Goal: Task Accomplishment & Management: Use online tool/utility

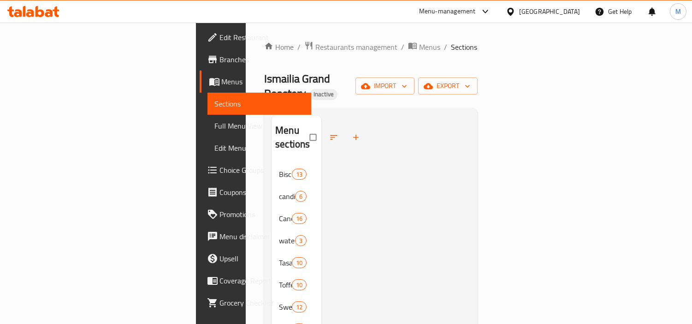
click at [578, 11] on div "[GEOGRAPHIC_DATA]" at bounding box center [549, 11] width 61 height 10
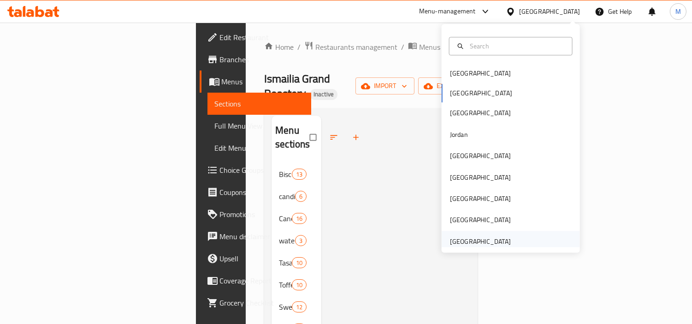
click at [483, 245] on div "[GEOGRAPHIC_DATA]" at bounding box center [480, 241] width 61 height 10
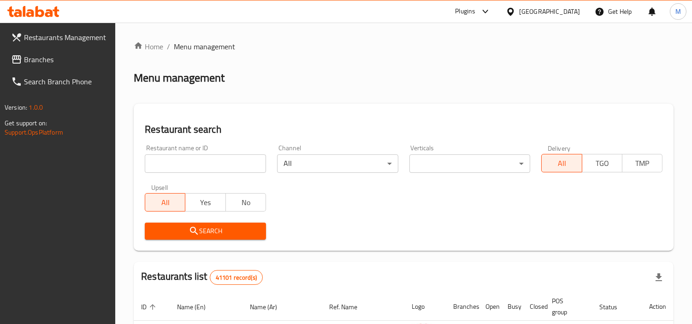
click at [33, 12] on icon at bounding box center [30, 13] width 8 height 8
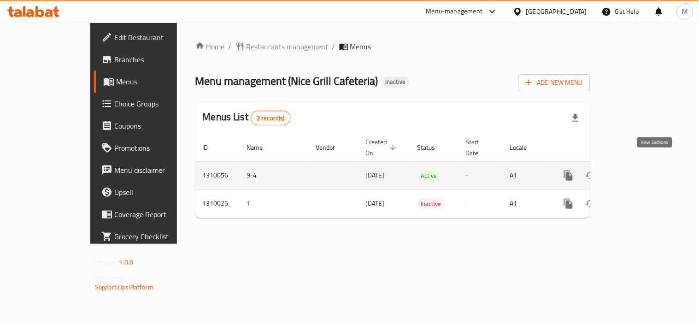
click at [641, 170] on icon "enhanced table" at bounding box center [635, 175] width 11 height 11
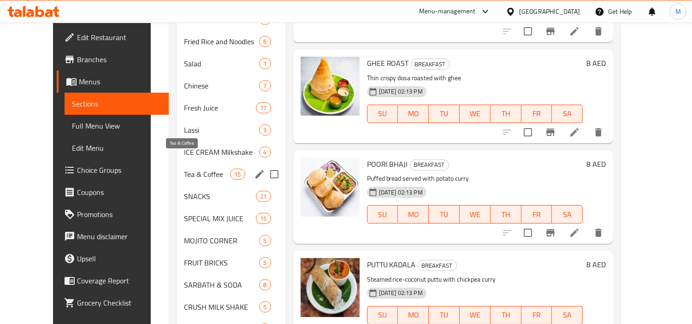
scroll to position [351, 0]
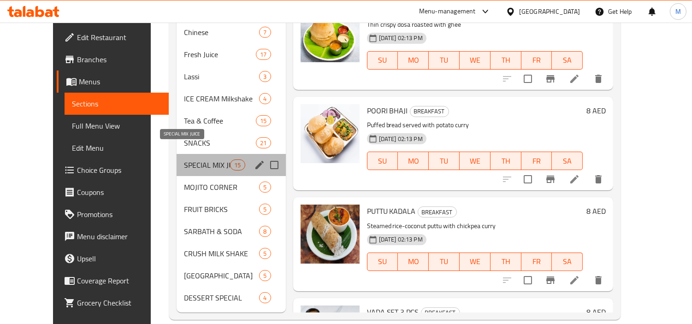
click at [184, 159] on span "SPECIAL MIX JUICE" at bounding box center [207, 164] width 47 height 11
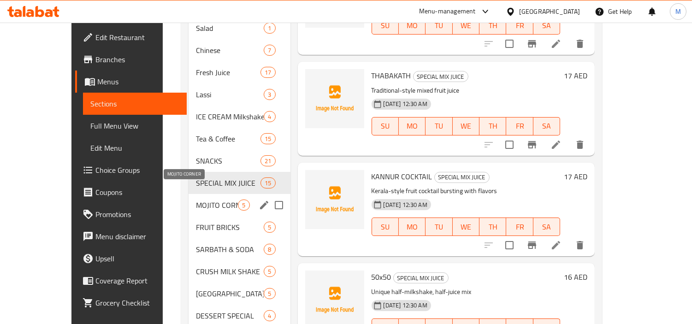
scroll to position [351, 0]
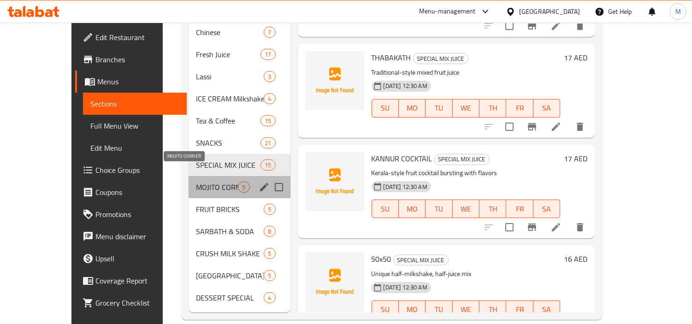
click at [196, 182] on span "MOJITO CORNER" at bounding box center [217, 187] width 42 height 11
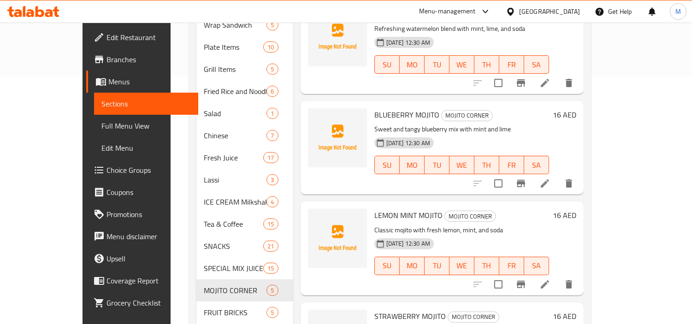
scroll to position [307, 0]
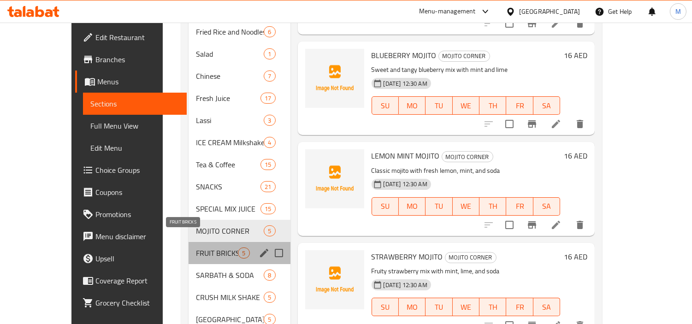
click at [196, 248] on span "FRUIT BRICKS" at bounding box center [217, 253] width 42 height 11
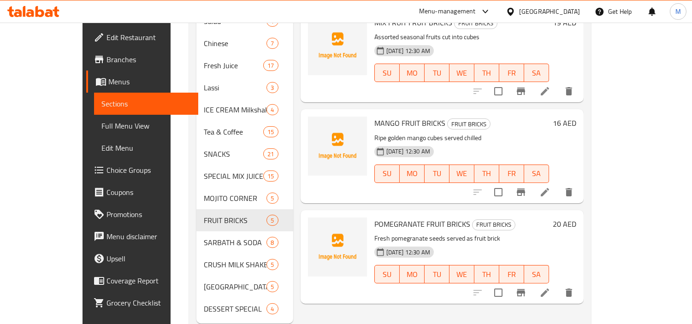
scroll to position [351, 0]
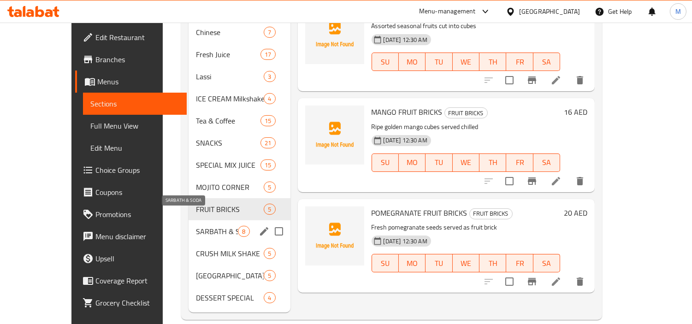
click at [196, 226] on span "SARBATH & SODA" at bounding box center [217, 231] width 42 height 11
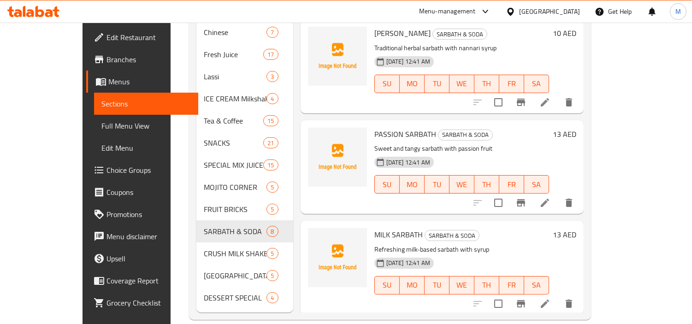
scroll to position [282, 0]
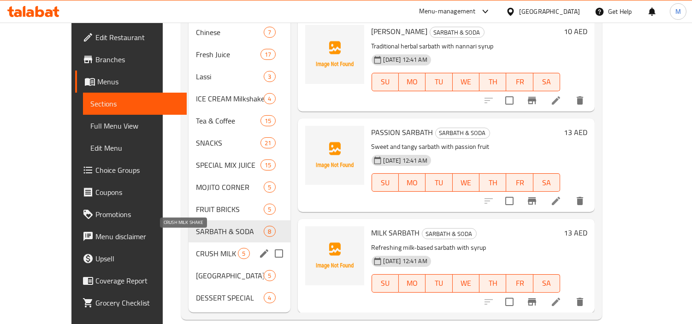
click at [196, 248] on span "CRUSH MILK SHAKE" at bounding box center [217, 253] width 42 height 11
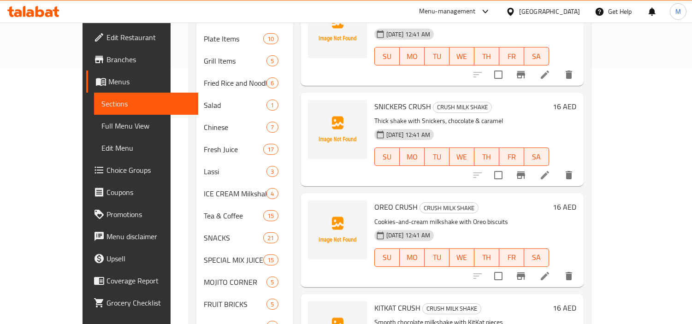
scroll to position [351, 0]
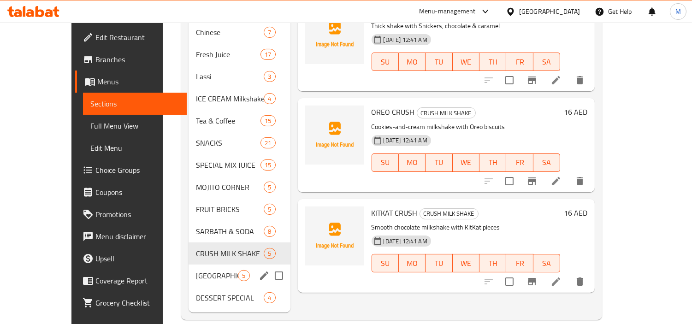
click at [196, 270] on span "FALOODA STATION" at bounding box center [217, 275] width 42 height 11
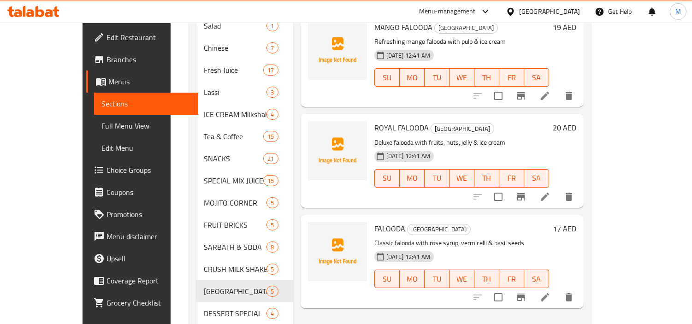
scroll to position [351, 0]
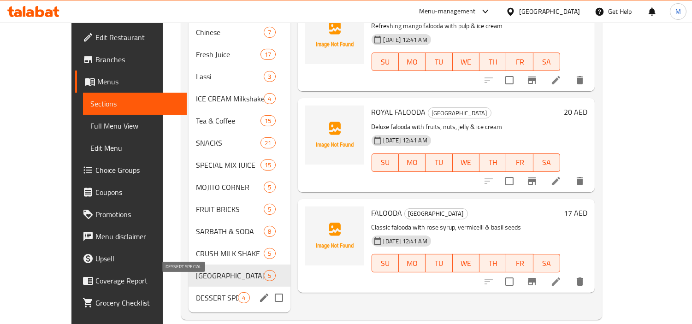
click at [196, 292] on span "DESSERT SPECIAL" at bounding box center [217, 297] width 42 height 11
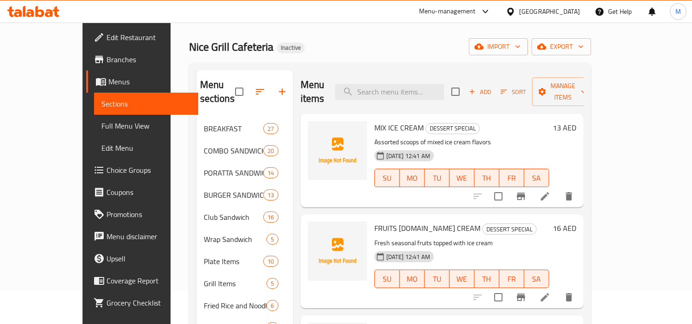
scroll to position [51, 0]
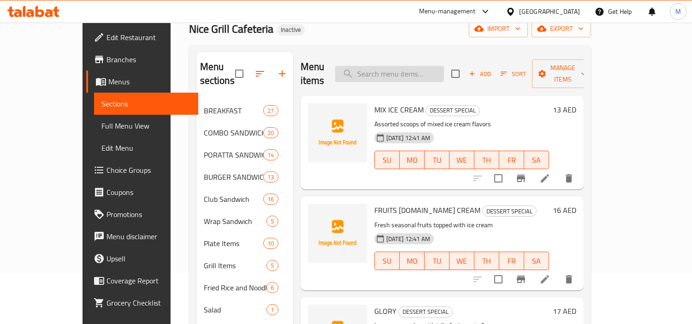
click at [425, 75] on input "search" at bounding box center [389, 74] width 109 height 16
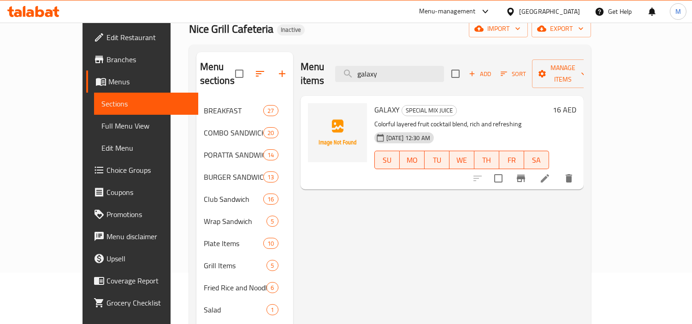
type input "galaxy"
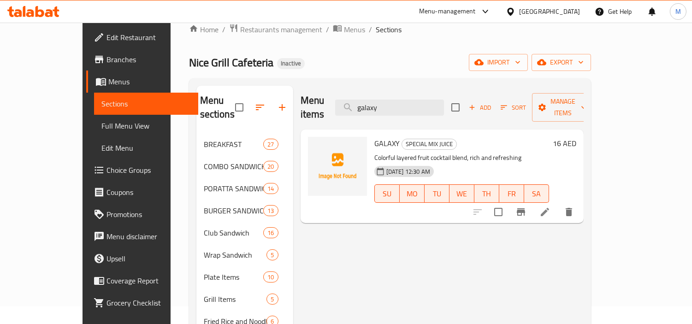
scroll to position [0, 0]
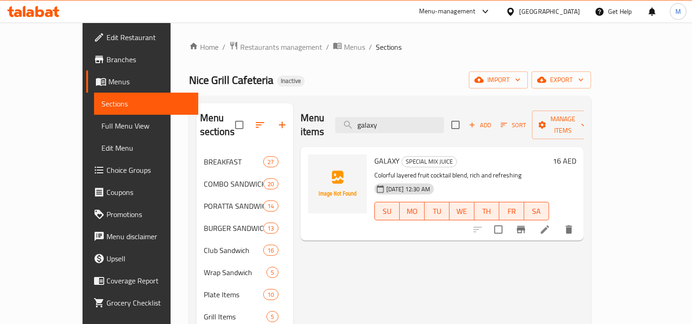
click at [561, 10] on div "[GEOGRAPHIC_DATA]" at bounding box center [549, 11] width 61 height 10
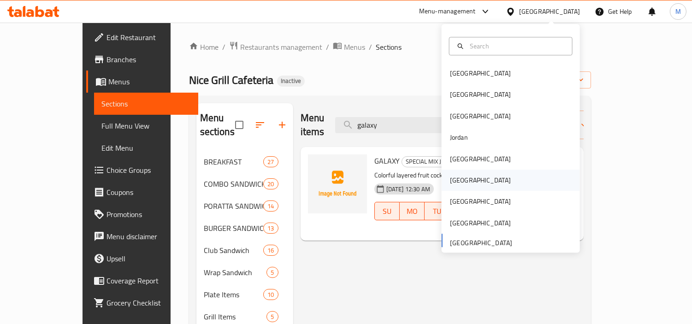
click at [455, 180] on div "[GEOGRAPHIC_DATA]" at bounding box center [480, 180] width 61 height 10
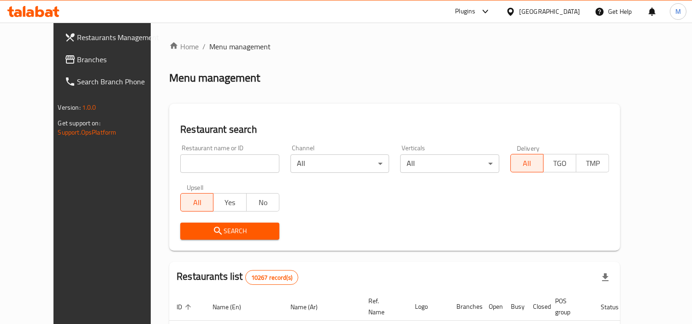
click at [44, 11] on icon at bounding box center [33, 11] width 52 height 11
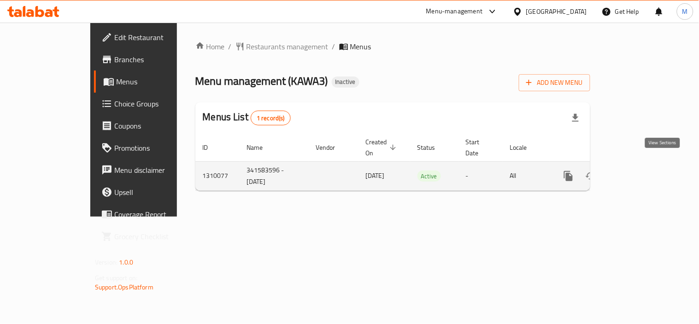
click at [641, 171] on icon "enhanced table" at bounding box center [635, 176] width 11 height 11
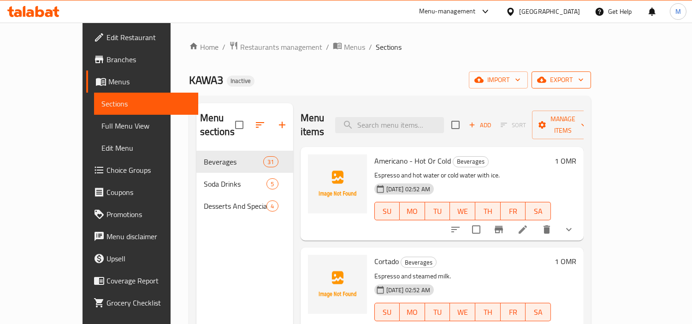
click at [546, 82] on icon "button" at bounding box center [541, 80] width 9 height 6
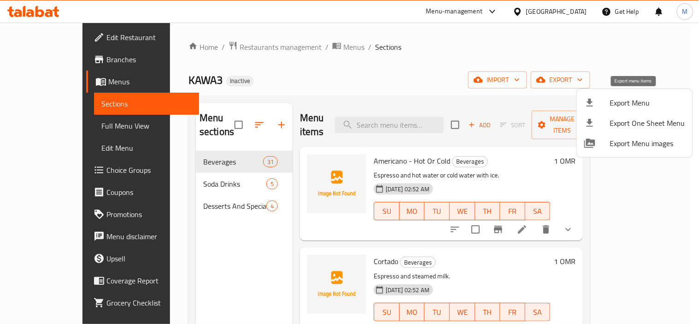
click at [620, 100] on span "Export Menu" at bounding box center [647, 102] width 75 height 11
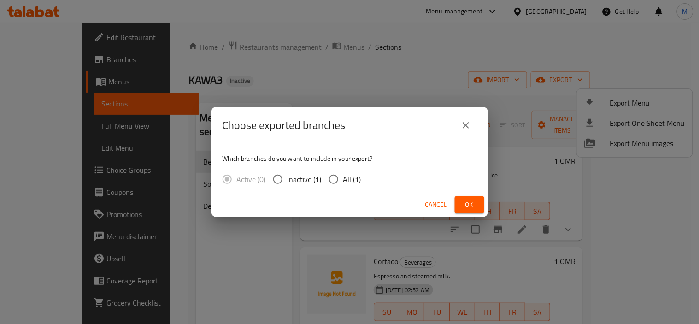
click at [336, 175] on input "All (1)" at bounding box center [333, 179] width 19 height 19
radio input "true"
click at [465, 195] on div "Cancel Ok" at bounding box center [350, 205] width 277 height 24
click at [469, 204] on span "Ok" at bounding box center [469, 205] width 15 height 12
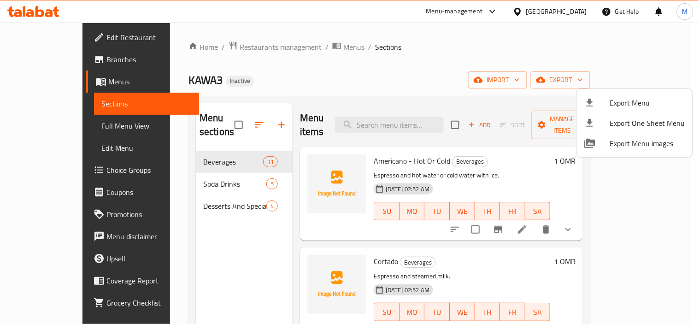
drag, startPoint x: 585, startPoint y: 15, endPoint x: 568, endPoint y: 32, distance: 24.4
click at [584, 15] on div at bounding box center [349, 162] width 699 height 324
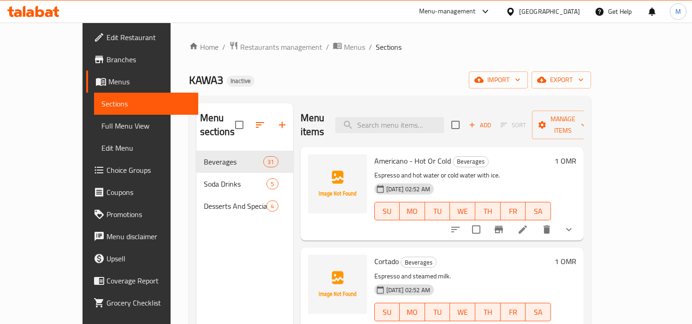
click at [579, 11] on div "[GEOGRAPHIC_DATA]" at bounding box center [549, 11] width 61 height 10
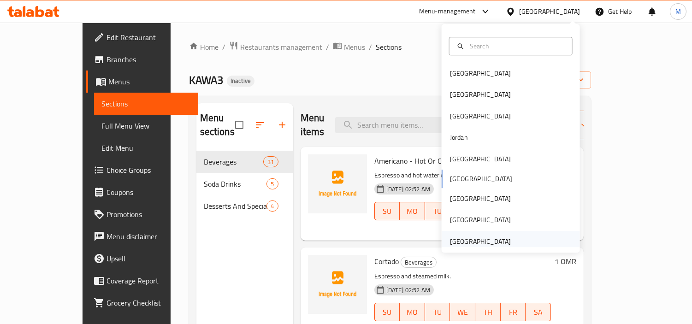
click at [472, 245] on div "[GEOGRAPHIC_DATA]" at bounding box center [480, 241] width 61 height 10
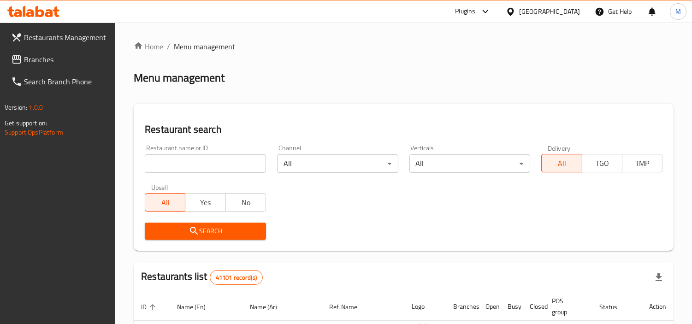
click at [38, 9] on icon at bounding box center [33, 11] width 52 height 11
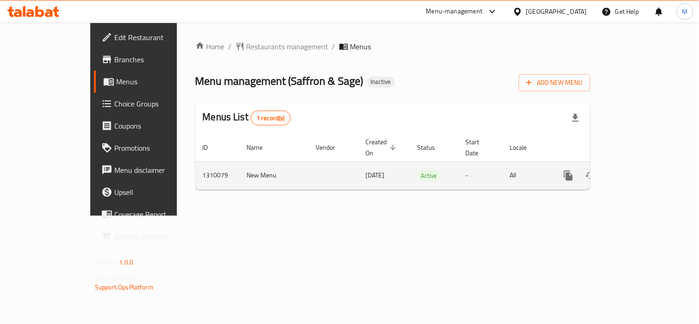
click at [641, 170] on icon "enhanced table" at bounding box center [635, 175] width 11 height 11
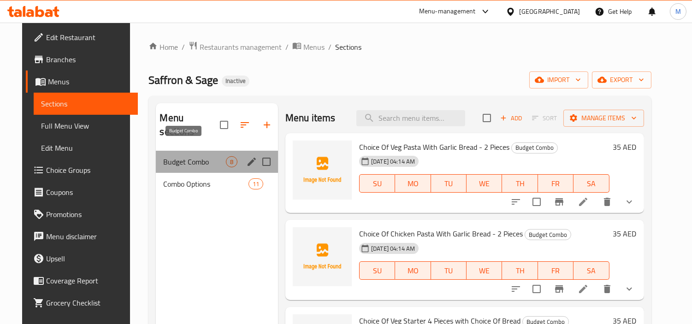
click at [203, 156] on span "Budget Combo" at bounding box center [194, 161] width 62 height 11
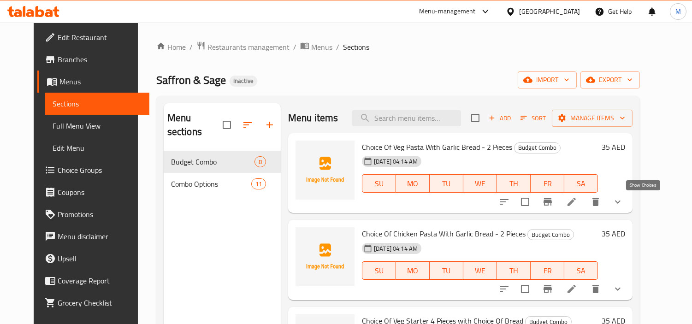
click at [620, 201] on icon "show more" at bounding box center [618, 202] width 6 height 3
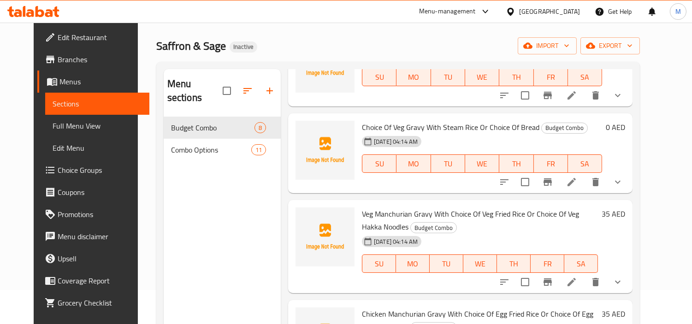
scroll to position [51, 0]
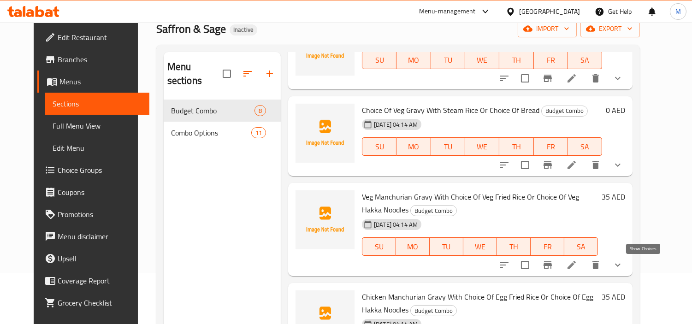
click at [623, 264] on icon "show more" at bounding box center [617, 265] width 11 height 11
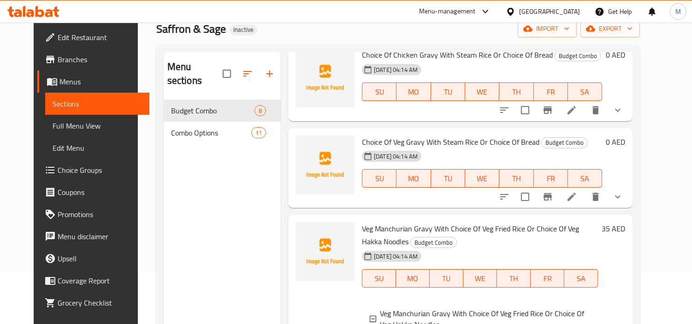
scroll to position [602, 0]
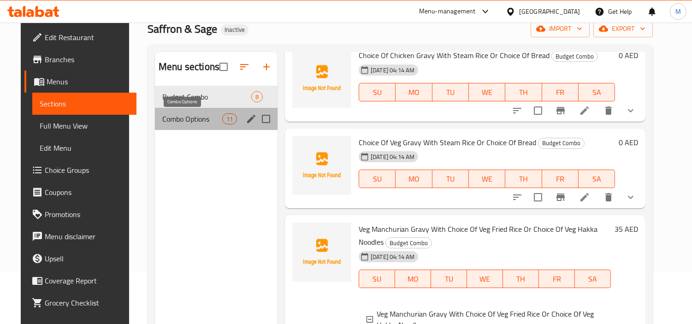
click at [200, 121] on span "Combo Options" at bounding box center [192, 118] width 60 height 11
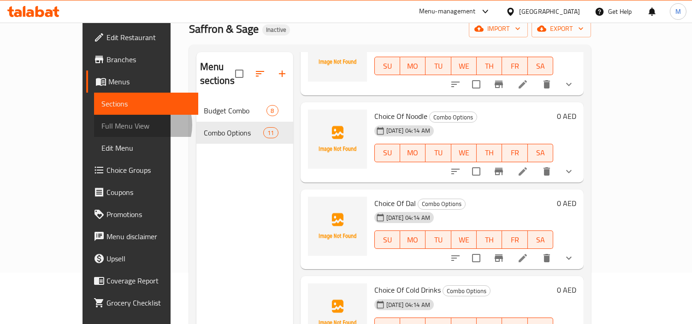
click at [101, 125] on span "Full Menu View" at bounding box center [145, 125] width 89 height 11
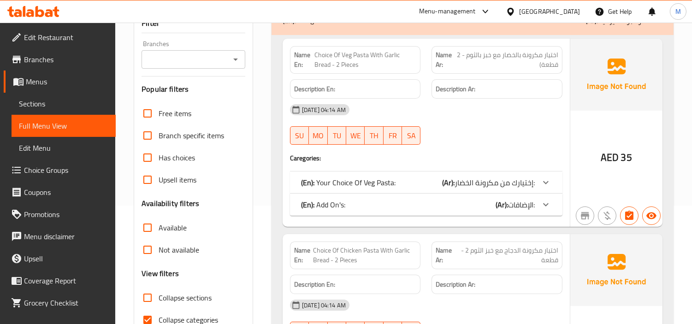
scroll to position [256, 0]
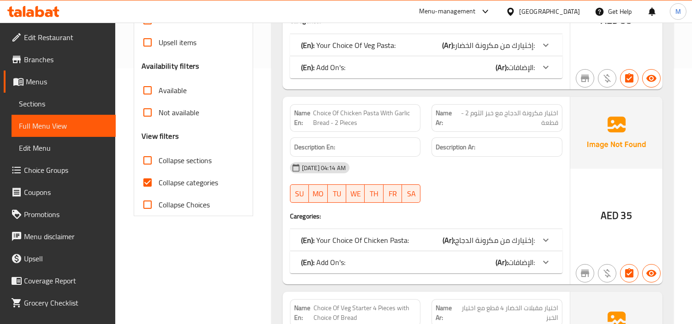
click at [176, 181] on span "Collapse categories" at bounding box center [188, 182] width 59 height 11
click at [159, 181] on input "Collapse categories" at bounding box center [147, 182] width 22 height 22
checkbox input "false"
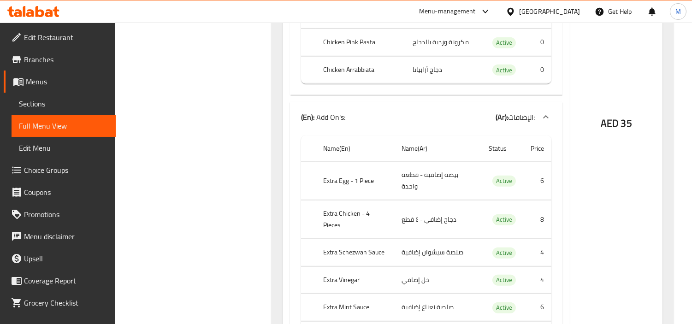
scroll to position [973, 0]
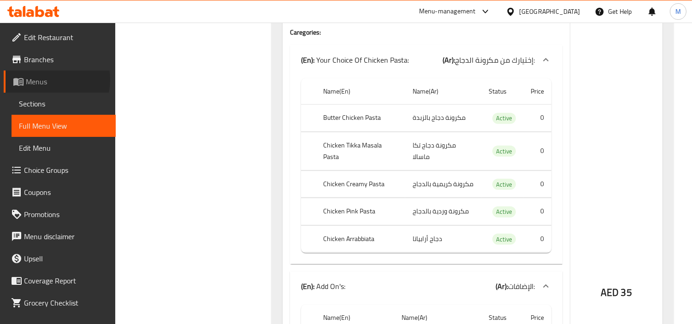
click at [49, 80] on span "Menus" at bounding box center [67, 81] width 83 height 11
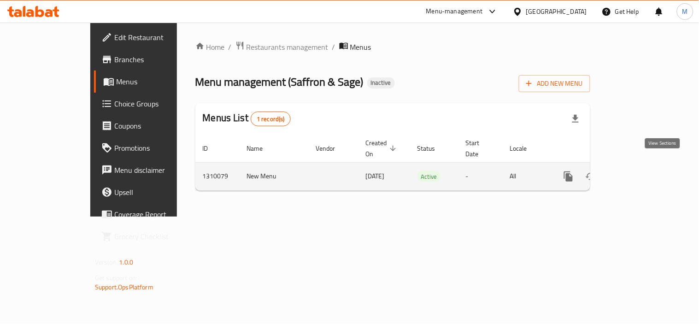
click at [641, 171] on icon "enhanced table" at bounding box center [635, 176] width 11 height 11
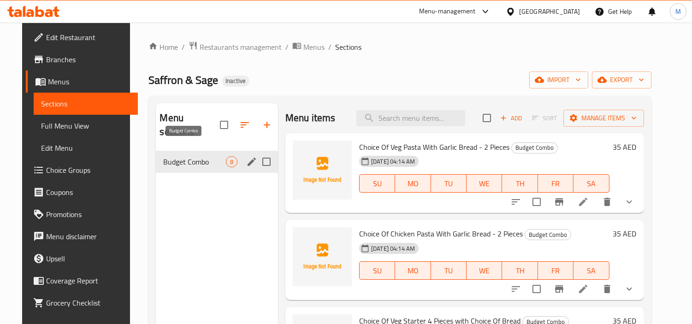
click at [181, 156] on span "Budget Combo" at bounding box center [194, 161] width 62 height 11
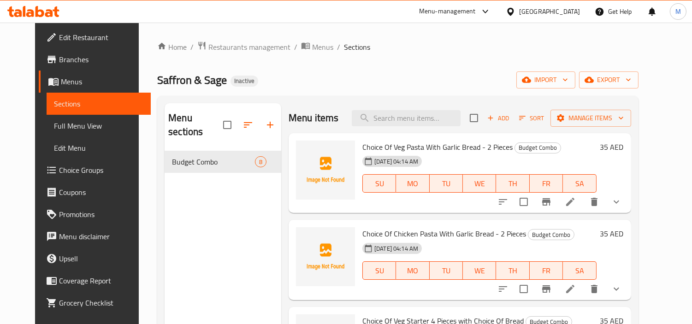
click at [622, 196] on icon "show more" at bounding box center [616, 201] width 11 height 11
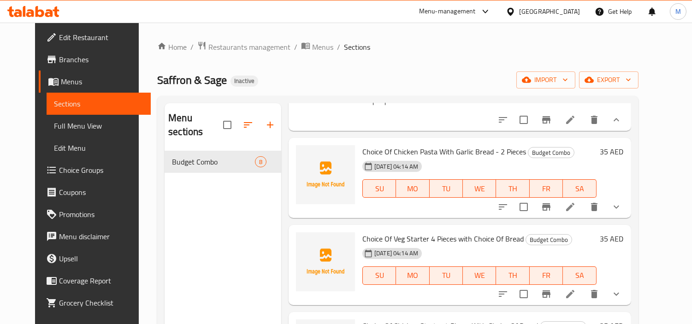
scroll to position [307, 0]
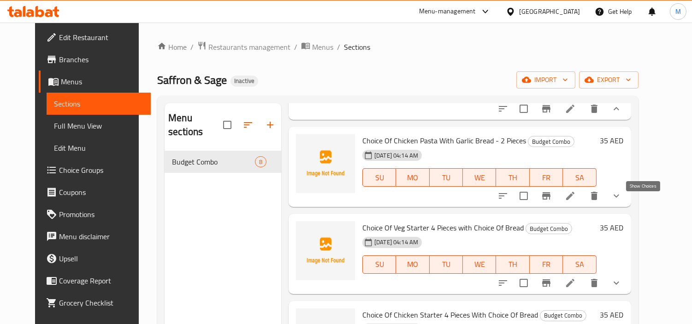
click at [622, 199] on icon "show more" at bounding box center [616, 195] width 11 height 11
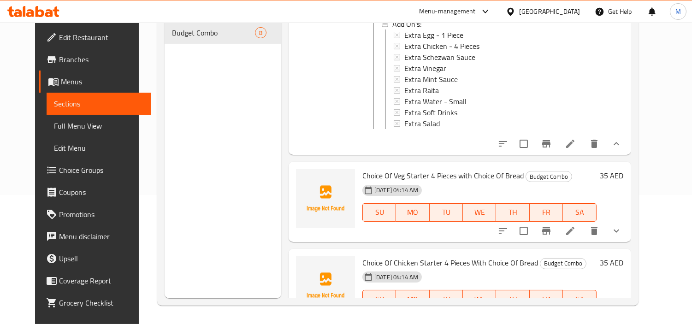
scroll to position [461, 0]
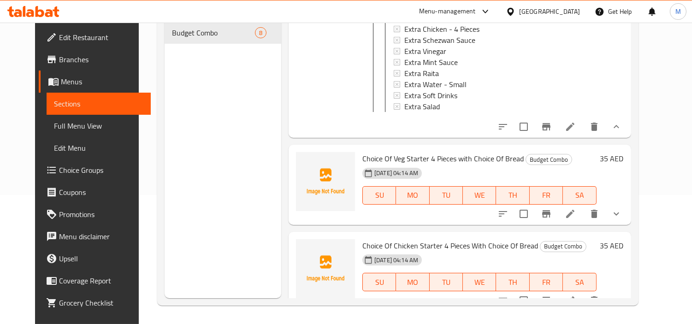
click at [627, 225] on button "show more" at bounding box center [616, 214] width 22 height 22
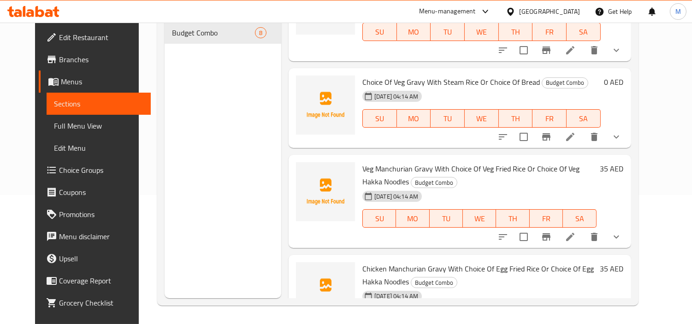
scroll to position [1140, 0]
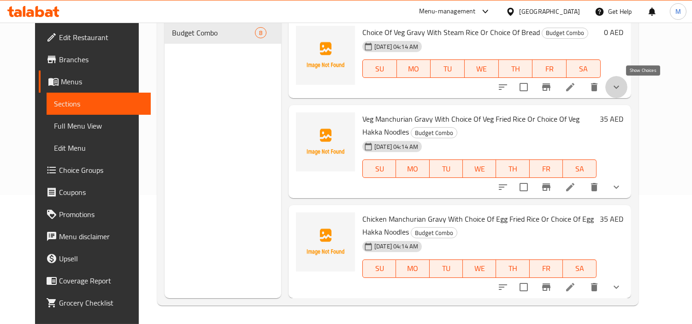
click at [622, 90] on icon "show more" at bounding box center [616, 87] width 11 height 11
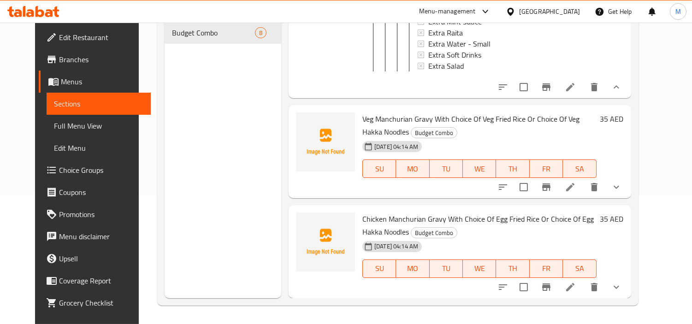
scroll to position [1771, 0]
click at [622, 188] on icon "show more" at bounding box center [616, 187] width 11 height 11
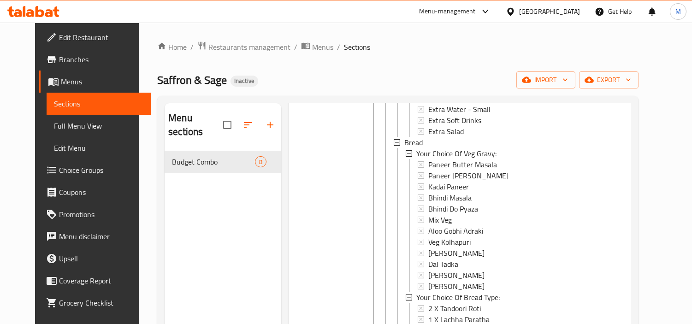
scroll to position [1425, 0]
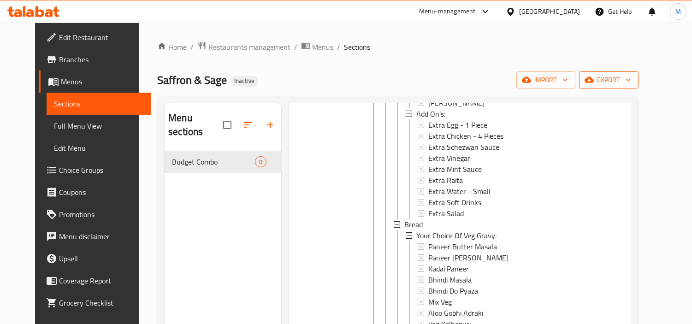
click at [631, 79] on span "export" at bounding box center [608, 80] width 45 height 12
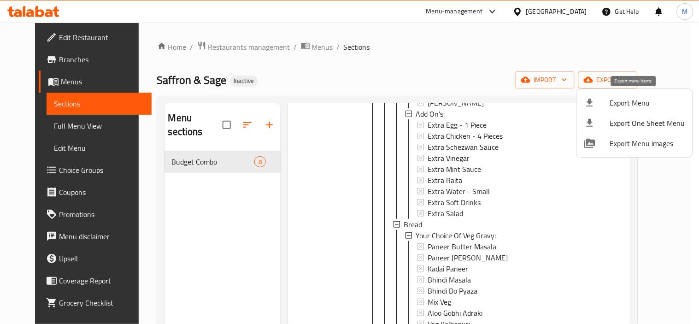
click at [621, 99] on span "Export Menu" at bounding box center [647, 102] width 75 height 11
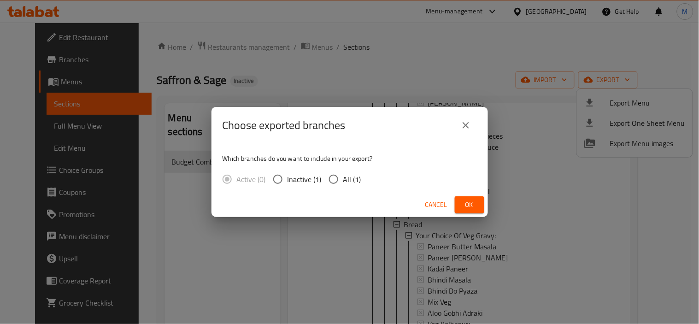
drag, startPoint x: 343, startPoint y: 181, endPoint x: 434, endPoint y: 209, distance: 95.1
click at [344, 181] on span "All (1)" at bounding box center [352, 179] width 18 height 11
click at [343, 181] on input "All (1)" at bounding box center [333, 179] width 19 height 19
radio input "true"
click at [473, 193] on div "Cancel Ok" at bounding box center [350, 205] width 277 height 24
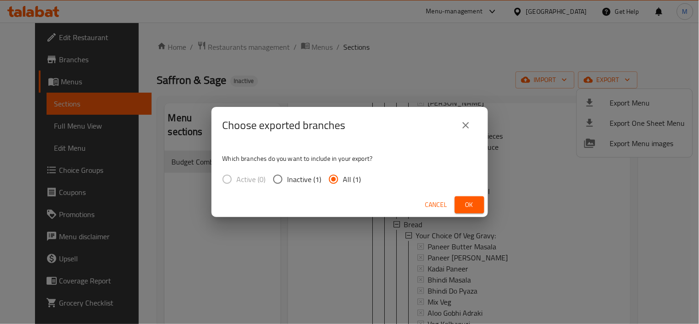
click at [469, 206] on span "Ok" at bounding box center [469, 205] width 15 height 12
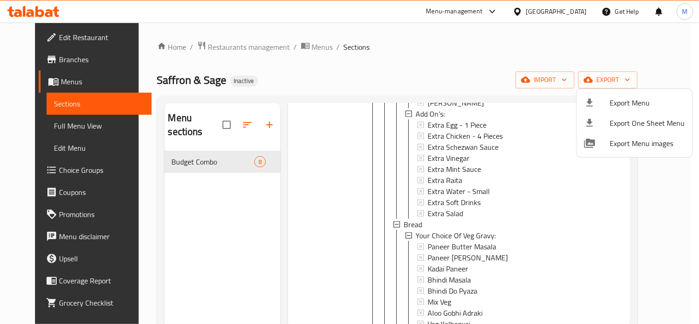
click at [46, 171] on div at bounding box center [349, 162] width 699 height 324
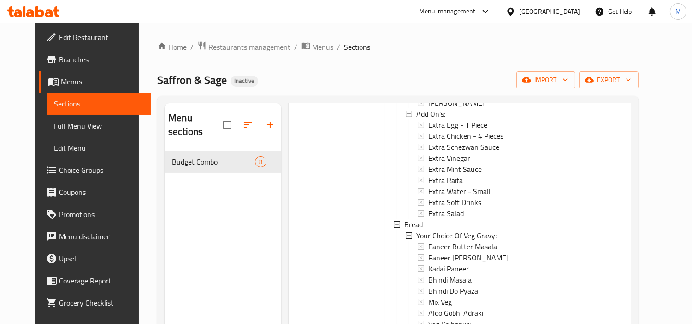
click at [59, 173] on span "Choice Groups" at bounding box center [101, 170] width 84 height 11
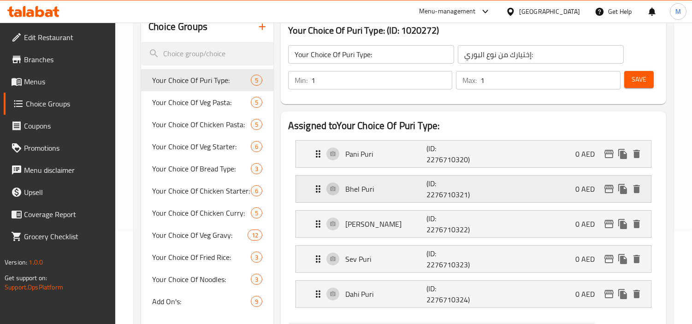
scroll to position [91, 0]
